Goal: Task Accomplishment & Management: Manage account settings

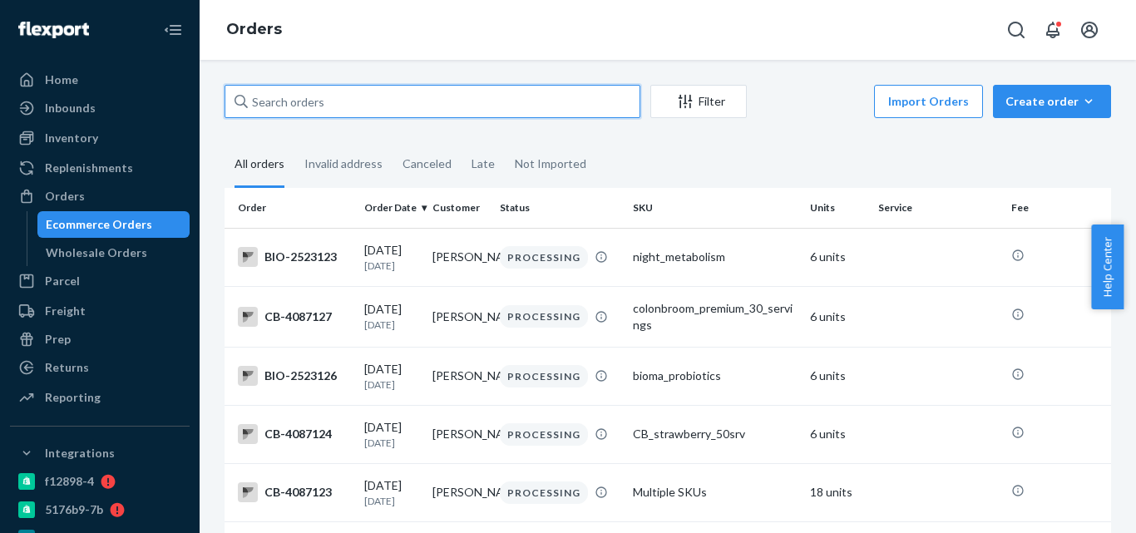
click at [414, 110] on input "text" at bounding box center [432, 101] width 416 height 33
type input "v"
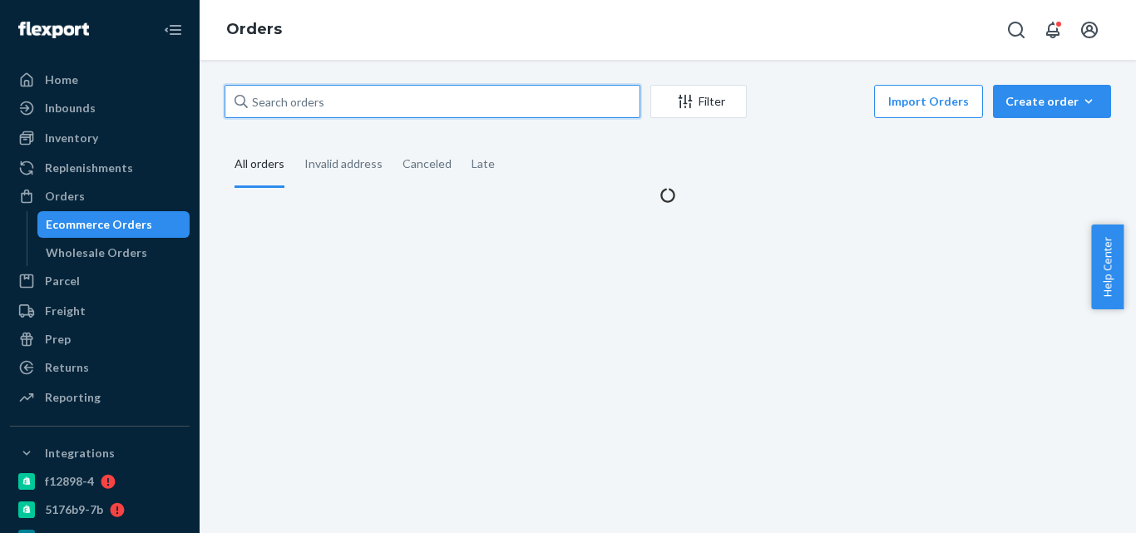
paste input "[PERSON_NAME]"
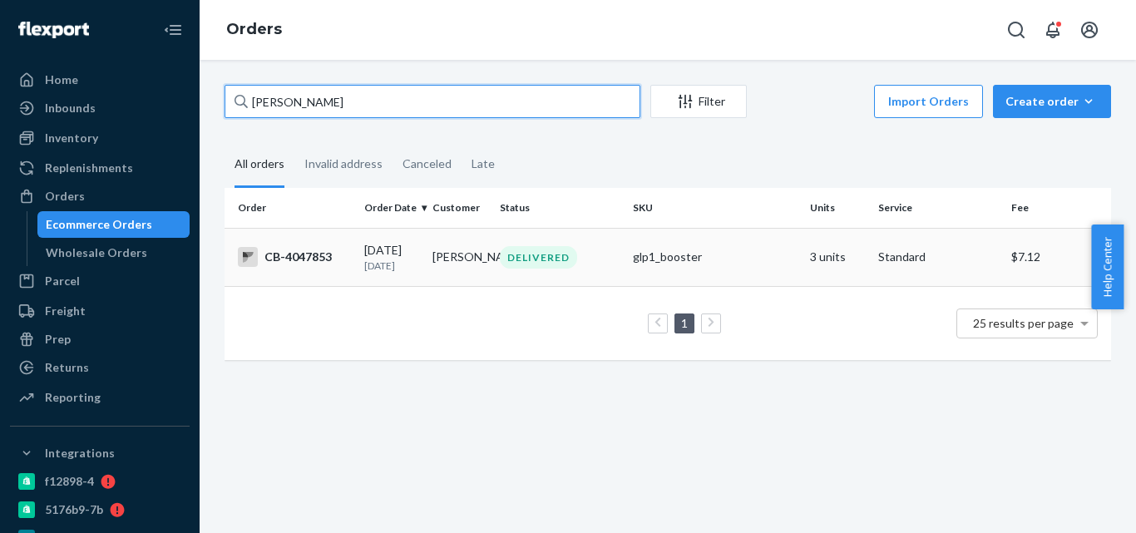
type input "[PERSON_NAME]"
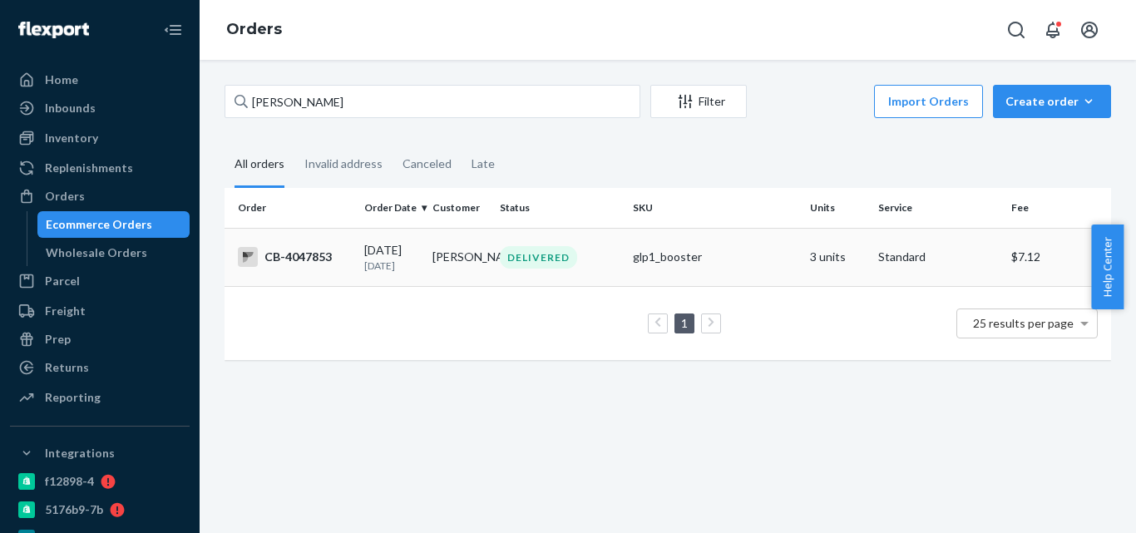
click at [428, 257] on td "[PERSON_NAME]" at bounding box center [460, 257] width 68 height 58
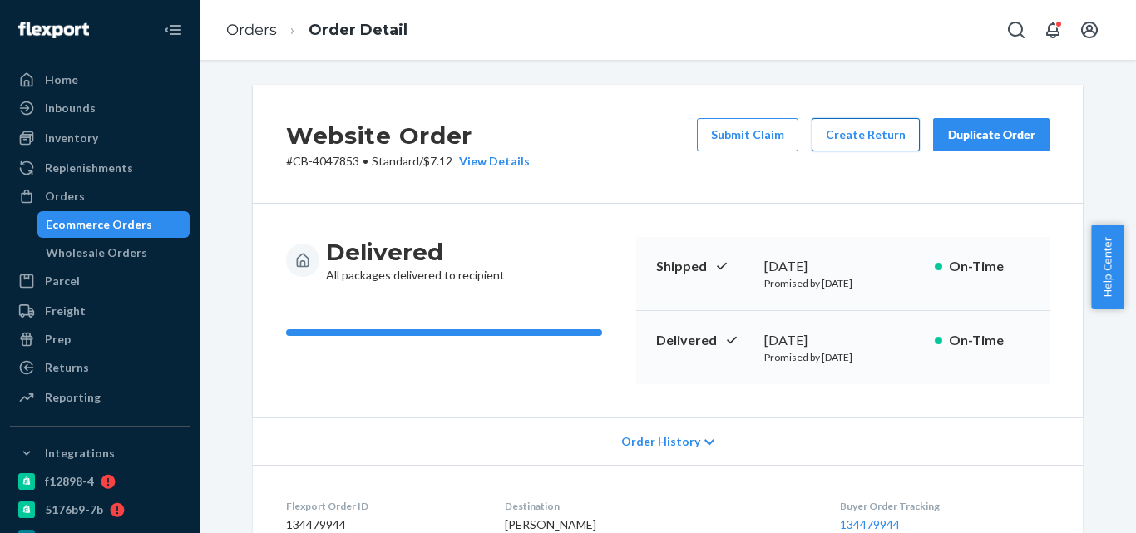
click at [860, 140] on button "Create Return" at bounding box center [865, 134] width 108 height 33
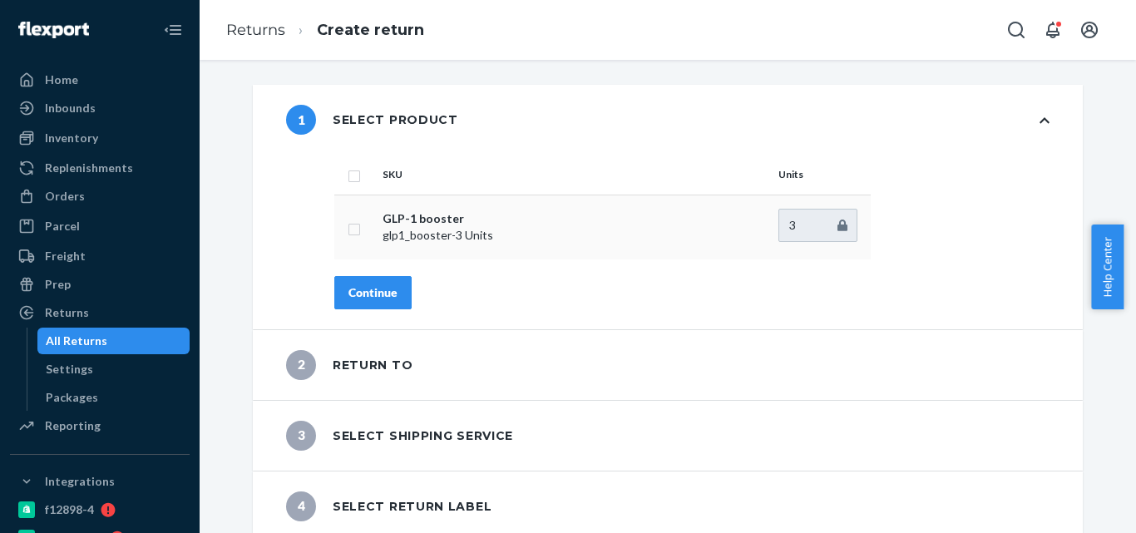
click at [355, 234] on td at bounding box center [355, 227] width 42 height 65
click at [347, 232] on input "checkbox" at bounding box center [353, 227] width 13 height 17
checkbox input "true"
click at [363, 293] on div "Continue" at bounding box center [372, 292] width 49 height 17
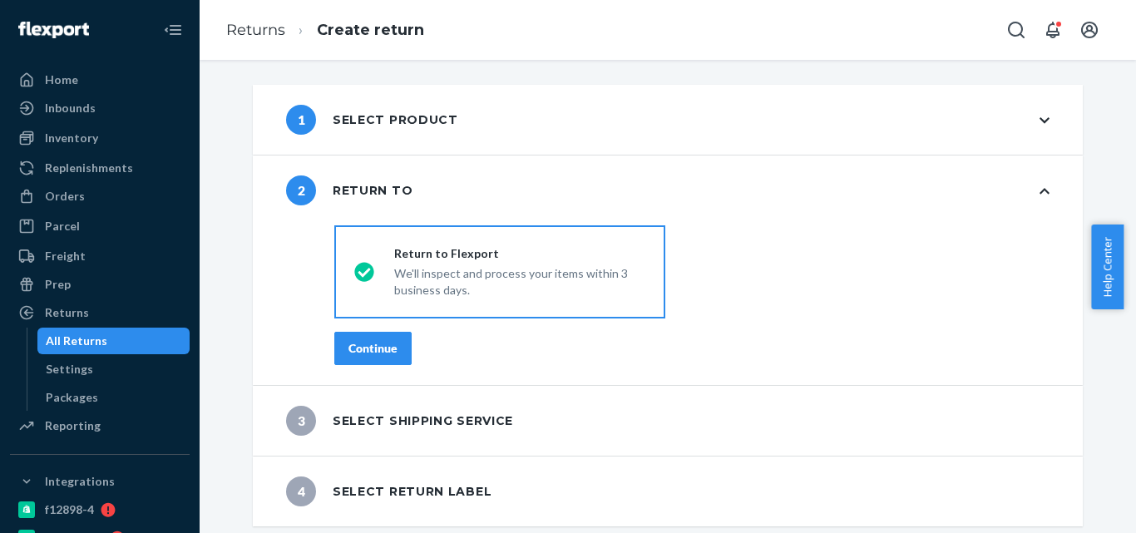
click at [367, 343] on div "Continue" at bounding box center [372, 348] width 49 height 17
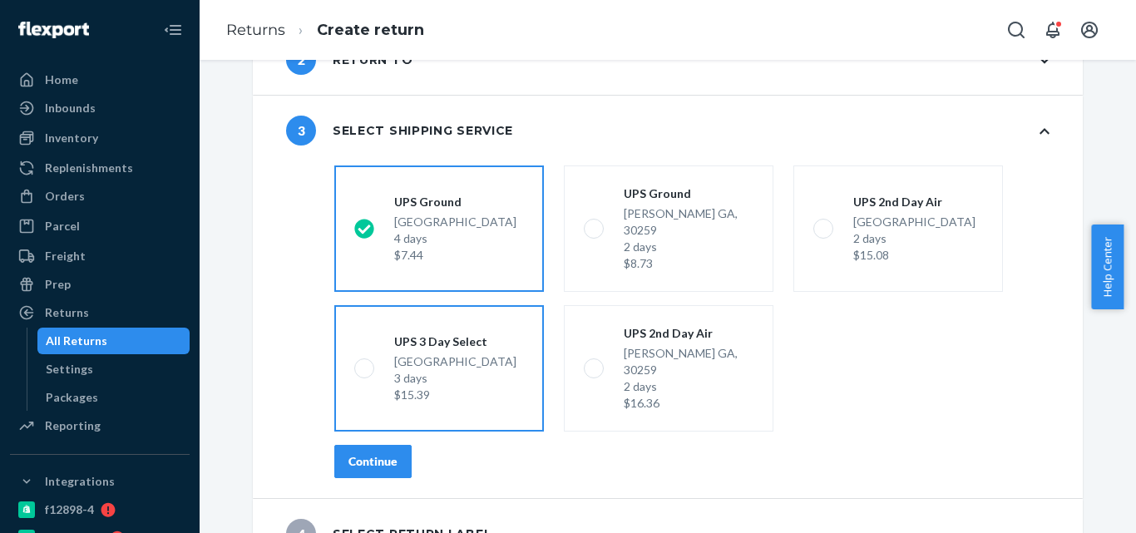
scroll to position [133, 0]
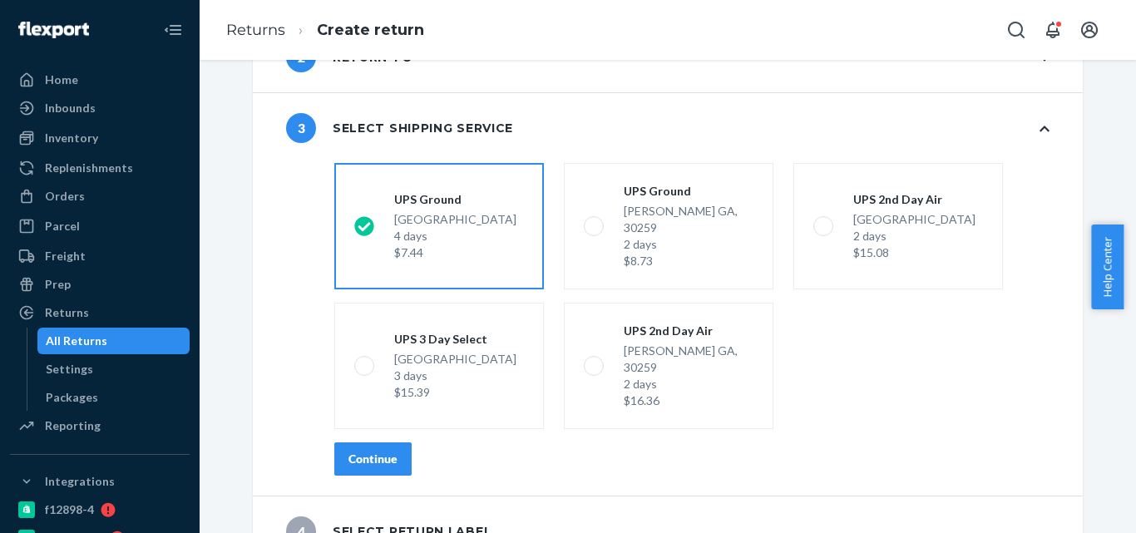
click at [387, 442] on button "Continue" at bounding box center [372, 458] width 77 height 33
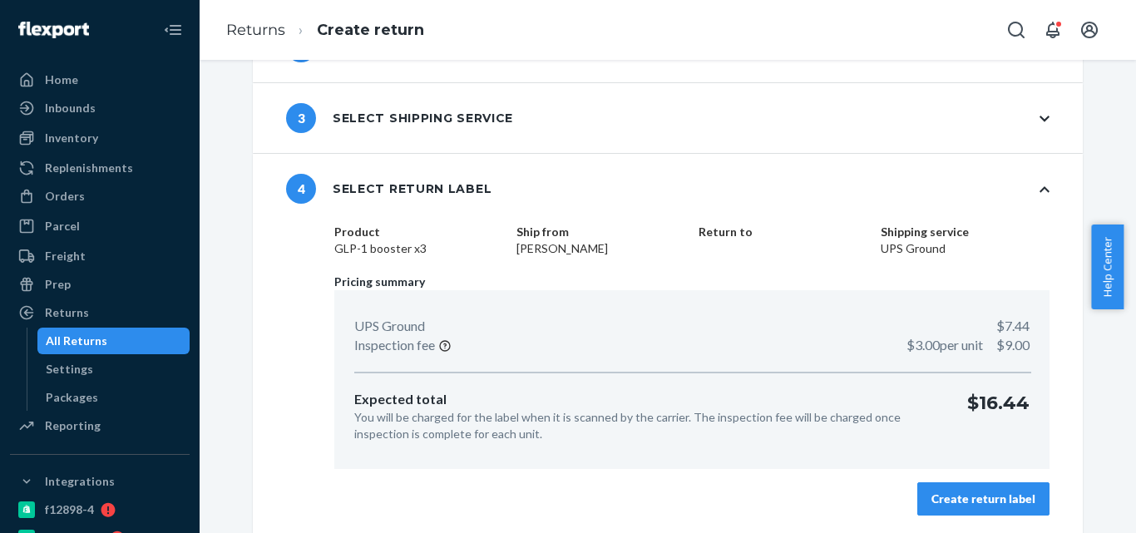
scroll to position [145, 0]
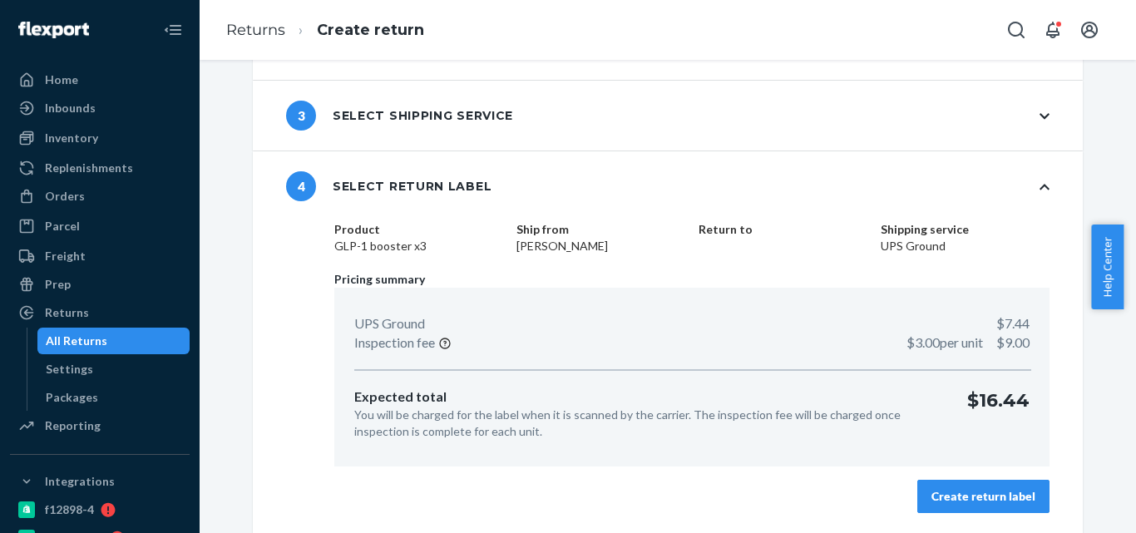
click at [976, 508] on button "Create return label" at bounding box center [983, 496] width 132 height 33
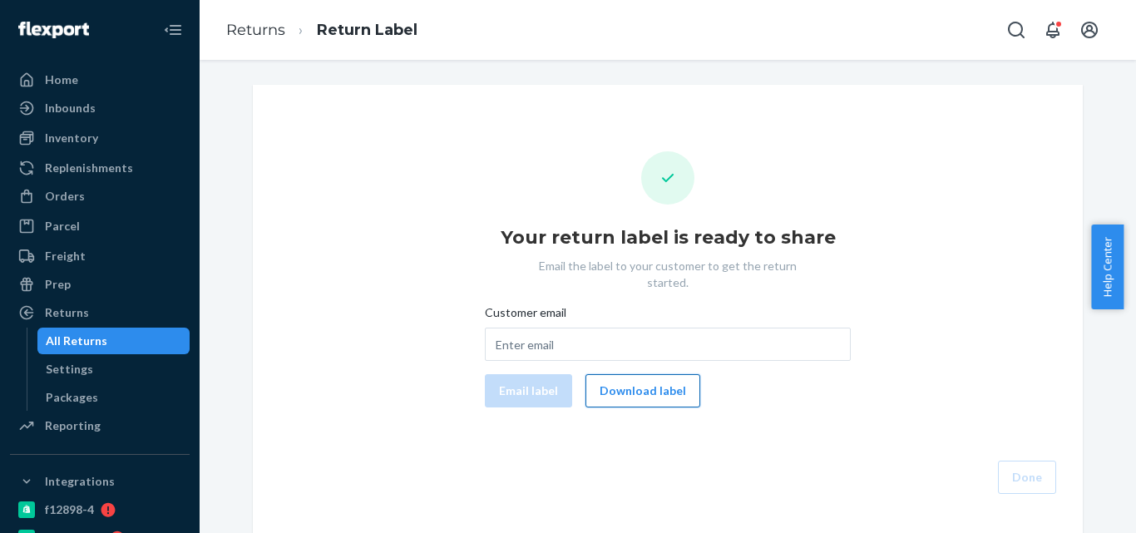
click at [623, 374] on button "Download label" at bounding box center [642, 390] width 115 height 33
click at [121, 196] on div "Orders" at bounding box center [100, 196] width 176 height 23
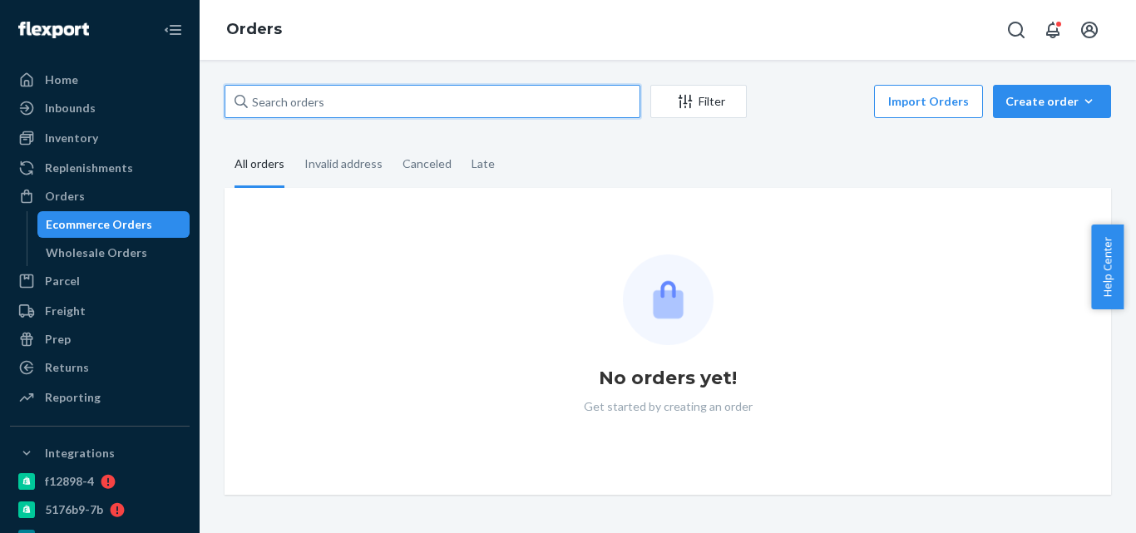
click at [306, 106] on input "text" at bounding box center [432, 101] width 416 height 33
paste input "4047853"
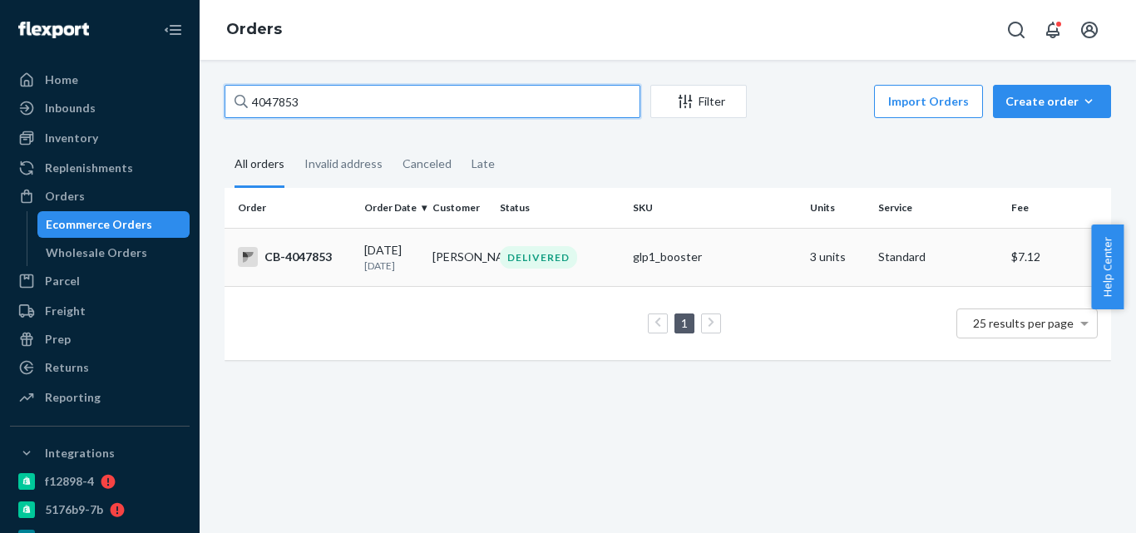
type input "4047853"
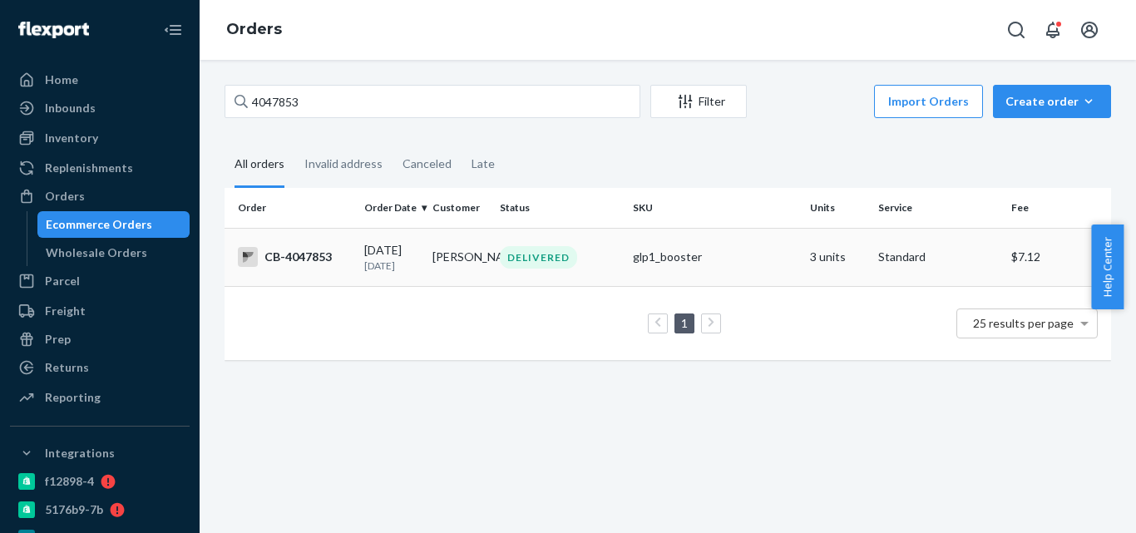
click at [409, 272] on p "[DATE]" at bounding box center [391, 266] width 55 height 14
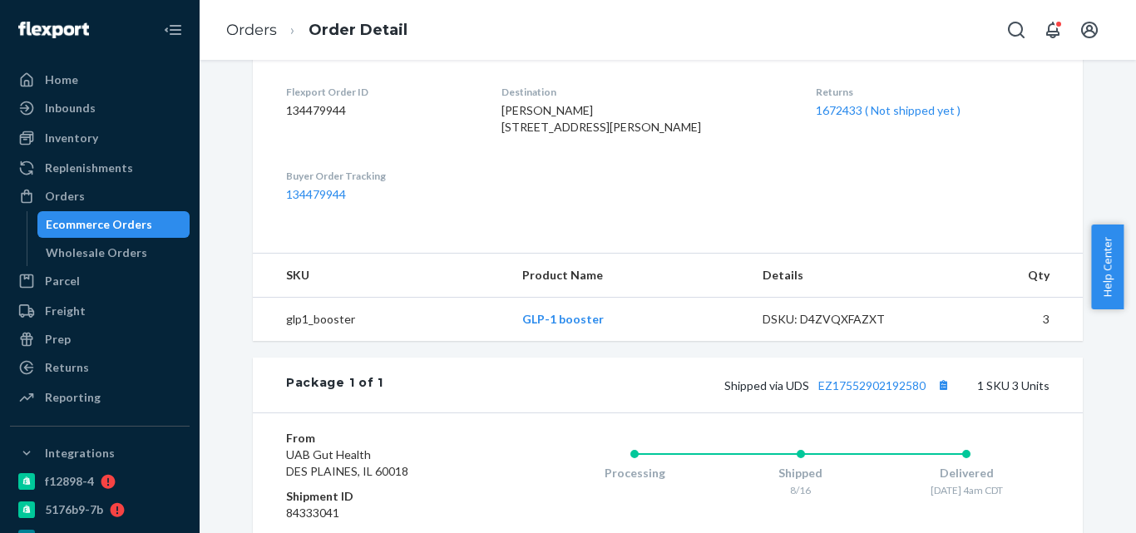
scroll to position [416, 0]
click at [155, 225] on div "Ecommerce Orders" at bounding box center [114, 224] width 150 height 23
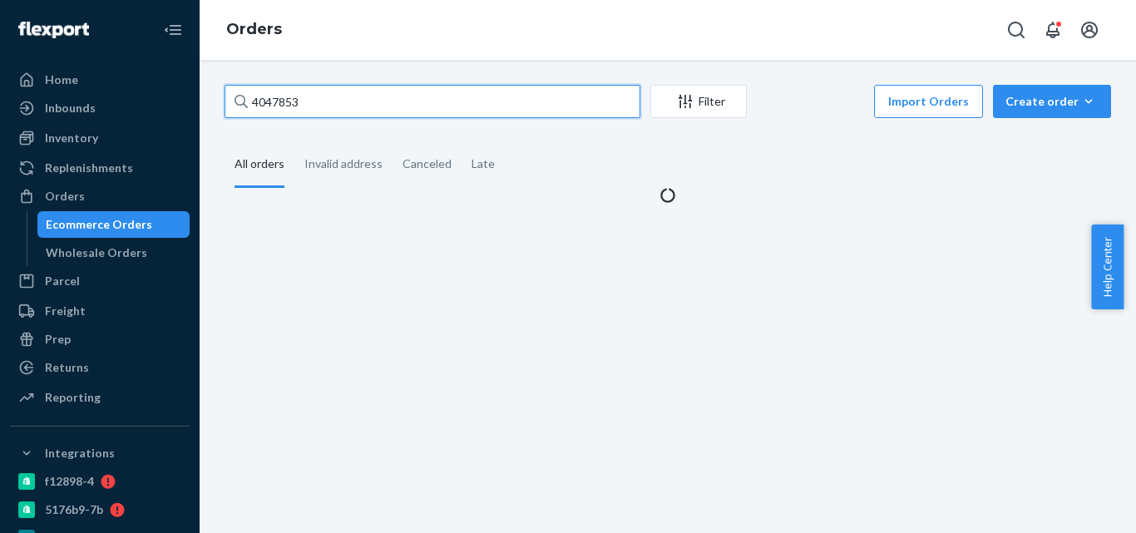
drag, startPoint x: 331, startPoint y: 105, endPoint x: 242, endPoint y: 101, distance: 89.0
click at [242, 101] on div "4047853" at bounding box center [432, 101] width 416 height 33
paste input "85238"
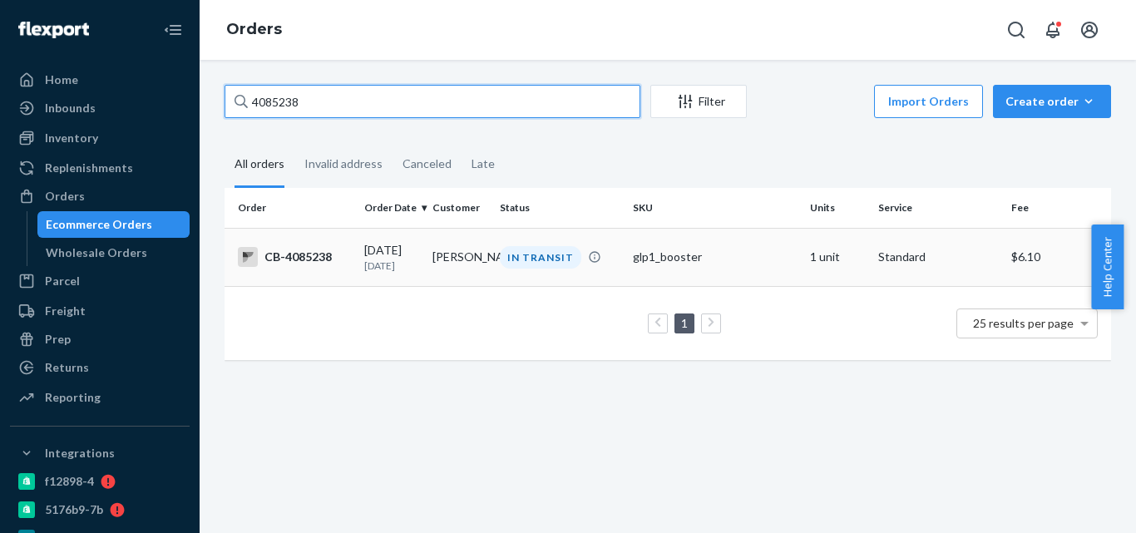
type input "4085238"
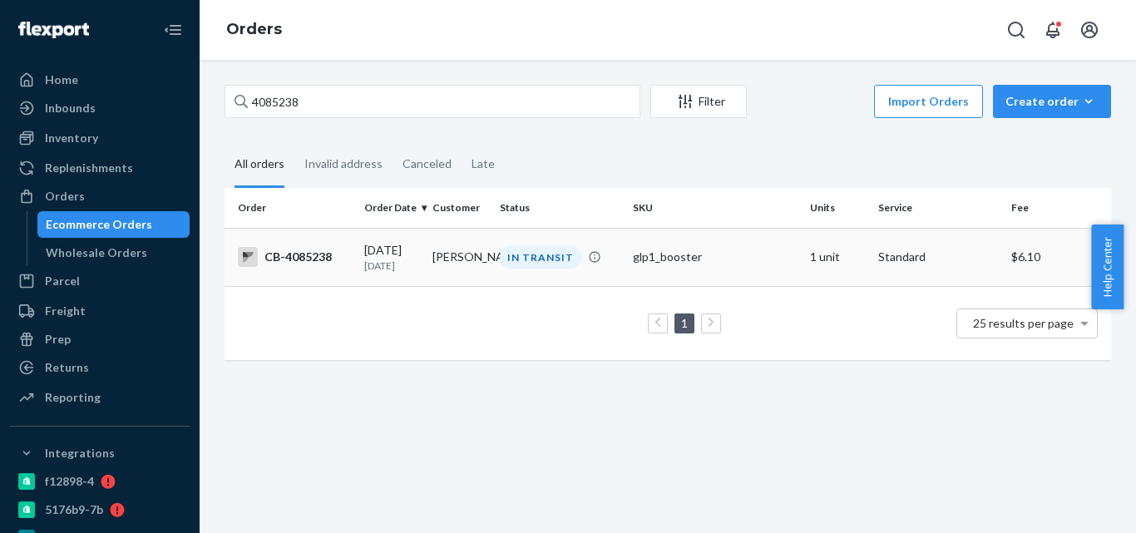
click at [439, 266] on td "Erin Sande" at bounding box center [460, 257] width 68 height 58
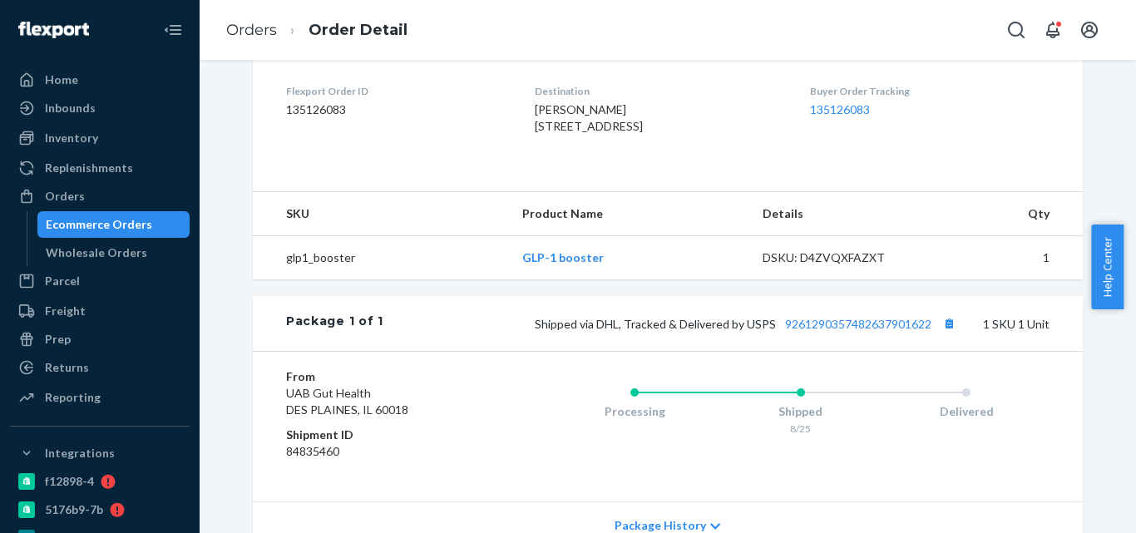
scroll to position [416, 0]
click at [943, 333] on button "Copy tracking number" at bounding box center [949, 323] width 22 height 22
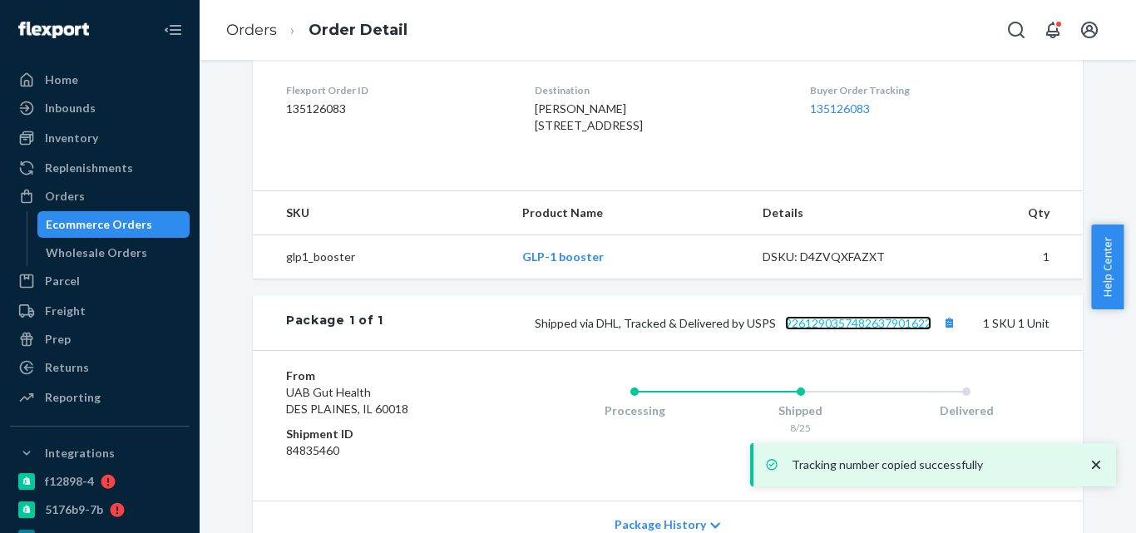
click at [890, 330] on link "9261290357482637901622" at bounding box center [858, 323] width 146 height 14
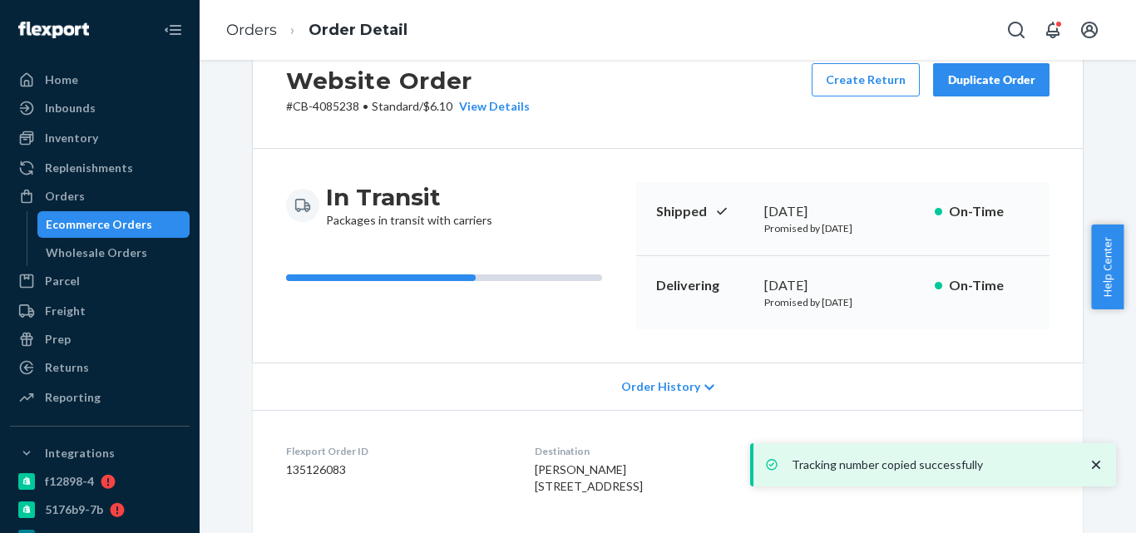
scroll to position [83, 0]
